Goal: Book appointment/travel/reservation

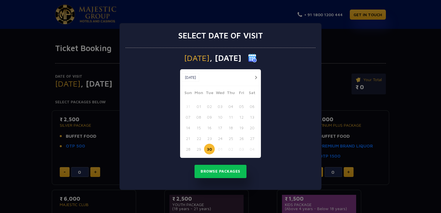
click at [220, 147] on button "01" at bounding box center [220, 149] width 11 height 11
click at [230, 148] on button "02" at bounding box center [230, 149] width 11 height 11
click at [223, 170] on button "Browse Packages" at bounding box center [220, 171] width 52 height 13
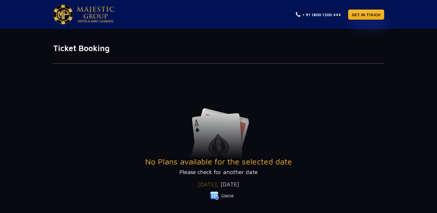
click at [228, 196] on button "Change" at bounding box center [222, 195] width 24 height 9
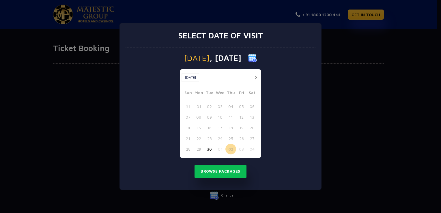
click at [207, 149] on button "30" at bounding box center [209, 149] width 11 height 11
click at [217, 171] on button "Browse Packages" at bounding box center [220, 171] width 52 height 13
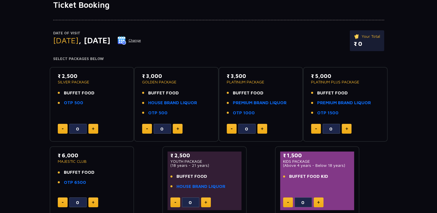
scroll to position [58, 0]
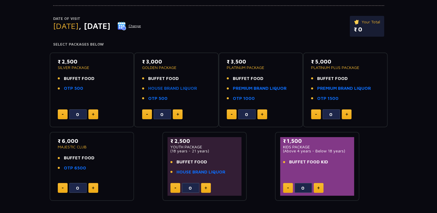
click at [179, 89] on link "HOUSE BRAND LIQUOR" at bounding box center [172, 88] width 49 height 7
